Goal: Transaction & Acquisition: Book appointment/travel/reservation

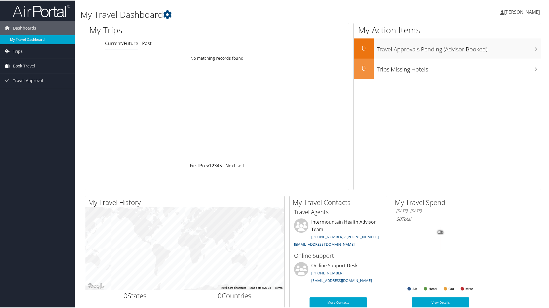
click at [21, 65] on span "Book Travel" at bounding box center [24, 65] width 22 height 14
click at [15, 50] on span "Trips" at bounding box center [18, 51] width 10 height 14
click at [22, 61] on link "Current/Future Trips" at bounding box center [37, 62] width 75 height 9
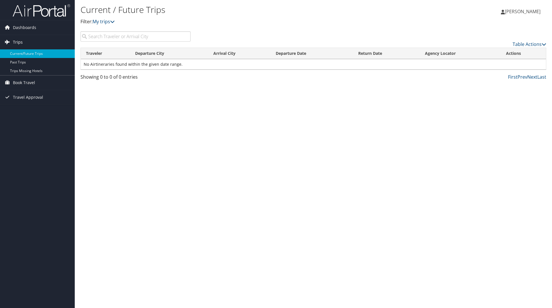
click at [23, 43] on link "Trips" at bounding box center [37, 42] width 75 height 14
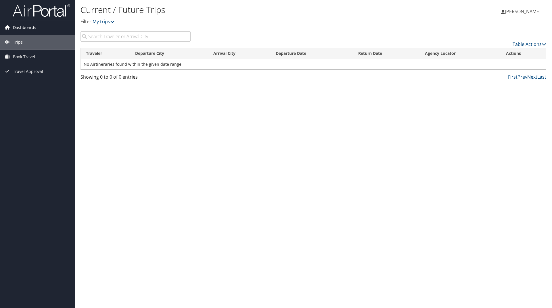
click at [26, 28] on span "Dashboards" at bounding box center [24, 27] width 23 height 14
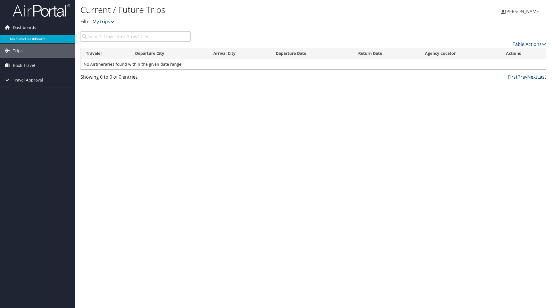
click at [25, 37] on link "My Travel Dashboard" at bounding box center [37, 39] width 75 height 9
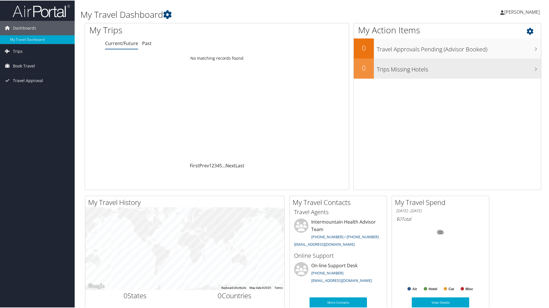
click at [406, 69] on h3 "Trips Missing Hotels" at bounding box center [459, 67] width 164 height 11
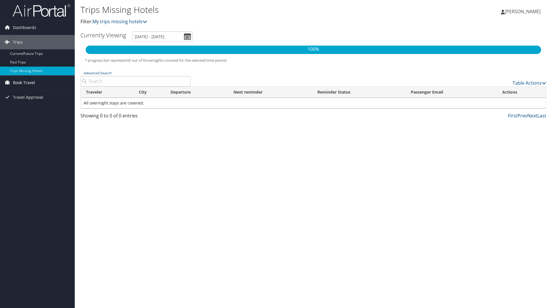
click at [14, 81] on span "Book Travel" at bounding box center [24, 83] width 22 height 14
click at [21, 93] on link "Agent Booking Request" at bounding box center [37, 94] width 75 height 9
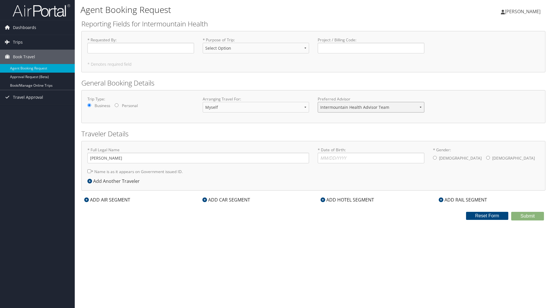
click at [420, 108] on select "Intermountain Health Advisor Team" at bounding box center [371, 107] width 107 height 11
click at [28, 86] on link "Book/Manage Online Trips" at bounding box center [37, 85] width 75 height 9
click at [324, 201] on icon at bounding box center [322, 200] width 5 height 5
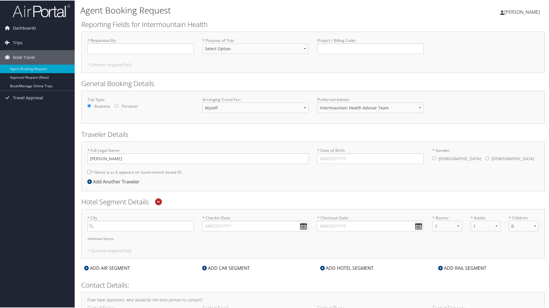
click at [41, 112] on div "Dashboards My Travel Dashboard Trips Current/Future Trips Past Trips Trips Miss…" at bounding box center [276, 176] width 552 height 353
click at [514, 10] on span "[PERSON_NAME]" at bounding box center [523, 11] width 36 height 6
click at [493, 49] on link "View Travel Profile" at bounding box center [507, 51] width 64 height 10
click at [26, 86] on link "Book/Manage Online Trips" at bounding box center [37, 85] width 75 height 9
click at [304, 49] on select "Select Option 3rd Party Reimbursable Business CME Conf or Education Groups Pers…" at bounding box center [256, 48] width 107 height 11
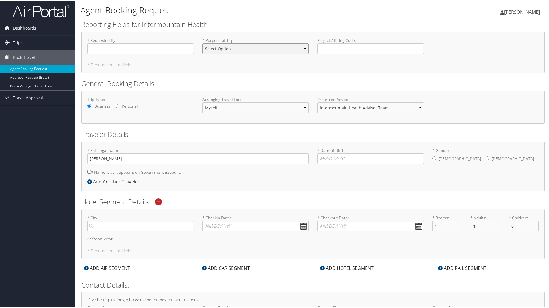
click at [304, 49] on select "Select Option 3rd Party Reimbursable Business CME Conf or Education Groups Pers…" at bounding box center [256, 48] width 107 height 11
click at [97, 161] on input "Eric Nielsen" at bounding box center [198, 158] width 222 height 11
click at [24, 84] on link "Book/Manage Online Trips" at bounding box center [37, 85] width 75 height 9
click at [524, 11] on span "[PERSON_NAME]" at bounding box center [523, 11] width 36 height 6
click at [482, 94] on link "Sign Out" at bounding box center [507, 94] width 64 height 10
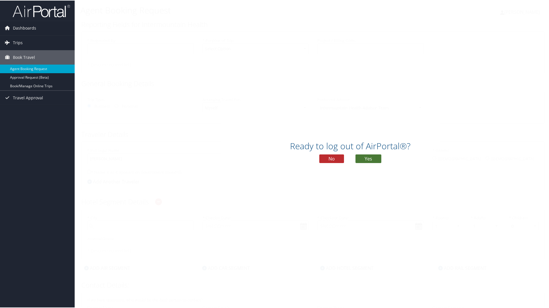
click at [366, 158] on button "Yes" at bounding box center [369, 158] width 26 height 9
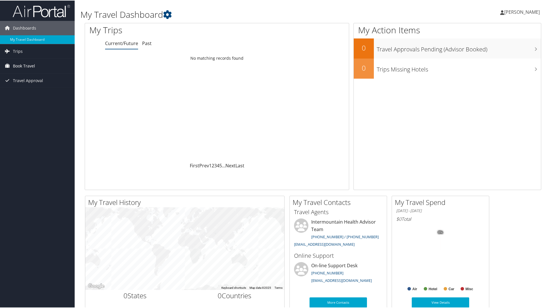
click at [19, 65] on span "Book Travel" at bounding box center [24, 65] width 22 height 14
click at [380, 201] on icon at bounding box center [381, 201] width 7 height 7
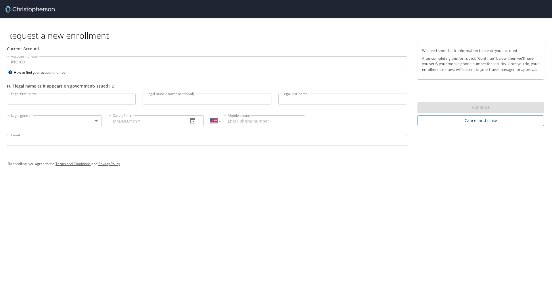
select select "US"
click at [468, 124] on span "Cancel and close" at bounding box center [480, 120] width 117 height 7
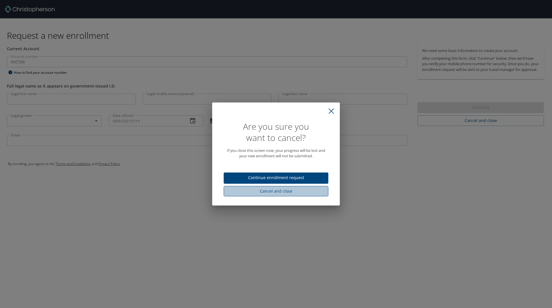
click at [283, 190] on span "Cancel and close" at bounding box center [275, 191] width 95 height 7
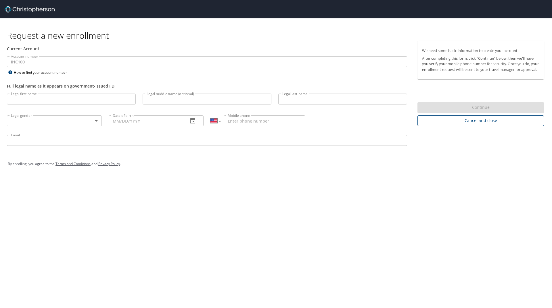
click at [483, 124] on span "Cancel and close" at bounding box center [480, 120] width 117 height 7
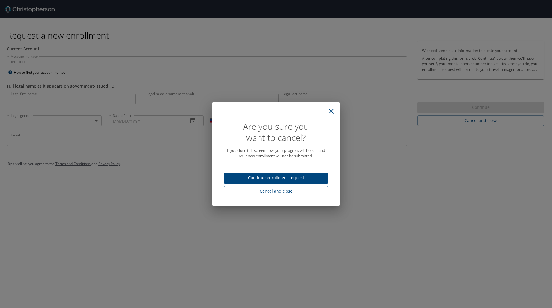
click at [272, 192] on span "Cancel and close" at bounding box center [275, 191] width 95 height 7
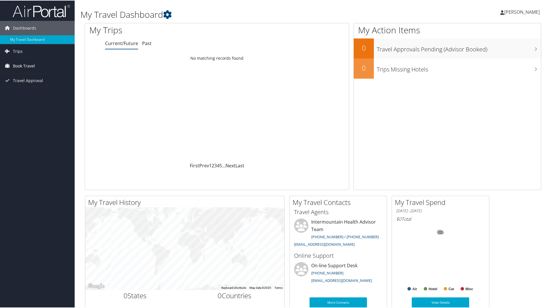
click at [20, 66] on span "Book Travel" at bounding box center [24, 65] width 22 height 14
click at [27, 95] on link "Book/Manage Online Trips" at bounding box center [37, 94] width 75 height 9
click at [24, 67] on span "Book Travel" at bounding box center [24, 65] width 22 height 14
click at [19, 94] on link "Book/Manage Online Trips" at bounding box center [37, 94] width 75 height 9
